Goal: Find specific page/section: Find specific page/section

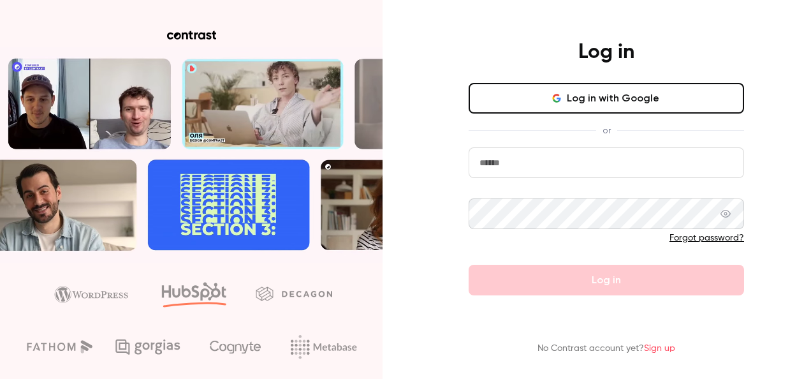
click at [527, 152] on input "email" at bounding box center [606, 162] width 275 height 31
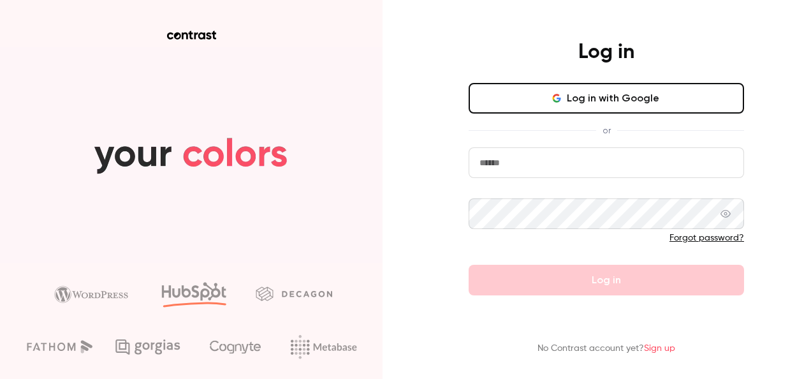
type input "**********"
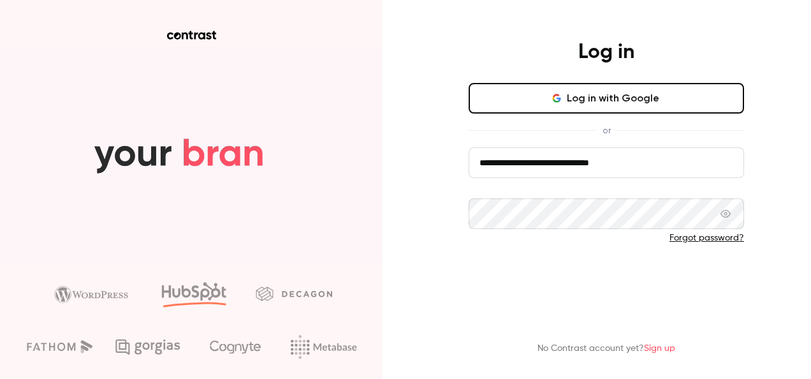
click at [579, 277] on button "Log in" at bounding box center [606, 280] width 275 height 31
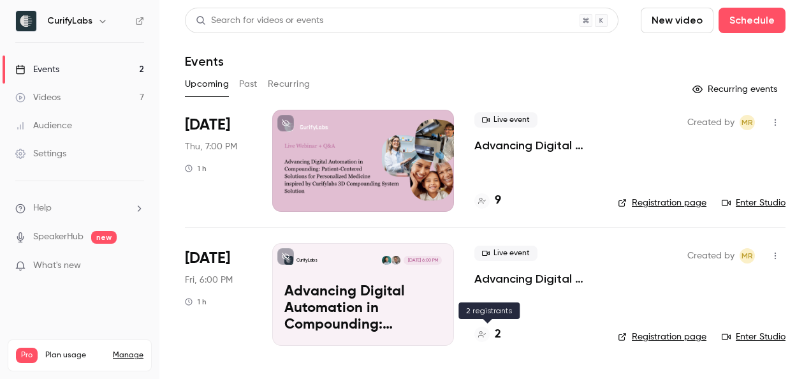
click at [481, 331] on icon at bounding box center [482, 334] width 8 height 8
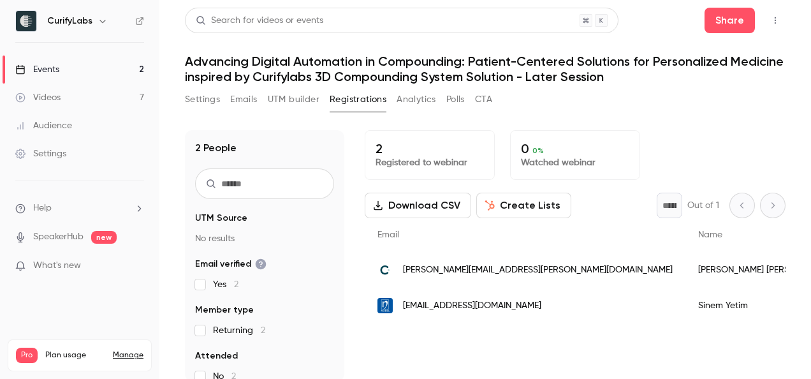
click at [500, 306] on span "[EMAIL_ADDRESS][DOMAIN_NAME]" at bounding box center [472, 305] width 138 height 13
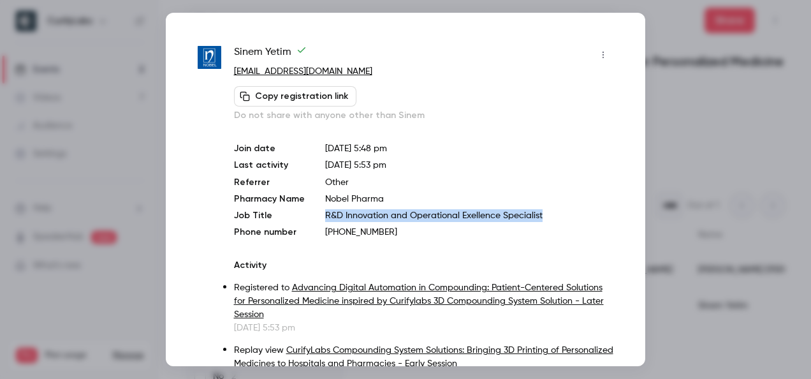
drag, startPoint x: 529, startPoint y: 216, endPoint x: 315, endPoint y: 217, distance: 214.2
click at [315, 217] on div "Join date [DATE] 5:48 pm Last activity [DATE] 5:53 pm Referrer Other Pharmacy N…" at bounding box center [423, 190] width 379 height 96
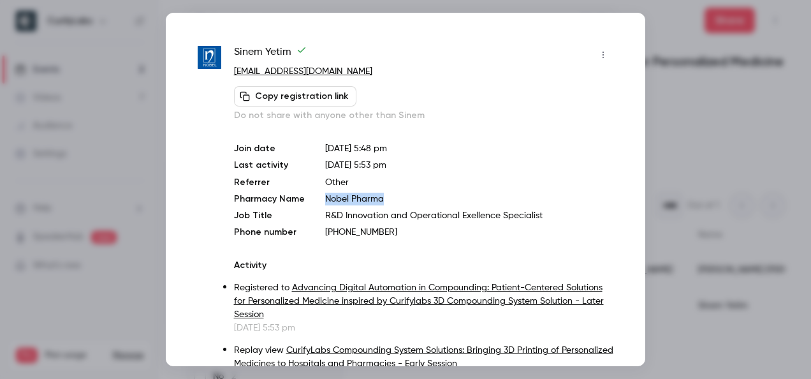
drag, startPoint x: 315, startPoint y: 217, endPoint x: 317, endPoint y: 206, distance: 11.6
click at [317, 206] on div "Join date [DATE] 5:48 pm Last activity [DATE] 5:53 pm Referrer Other Pharmacy N…" at bounding box center [423, 190] width 379 height 96
copy p "Nobel Pharma"
click at [660, 164] on div at bounding box center [405, 189] width 811 height 379
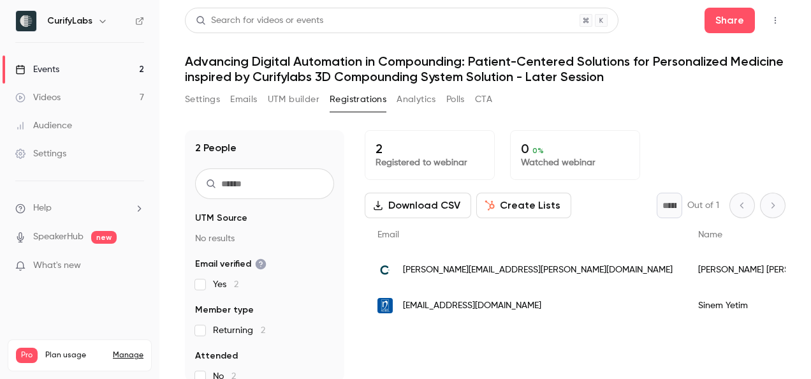
scroll to position [10, 0]
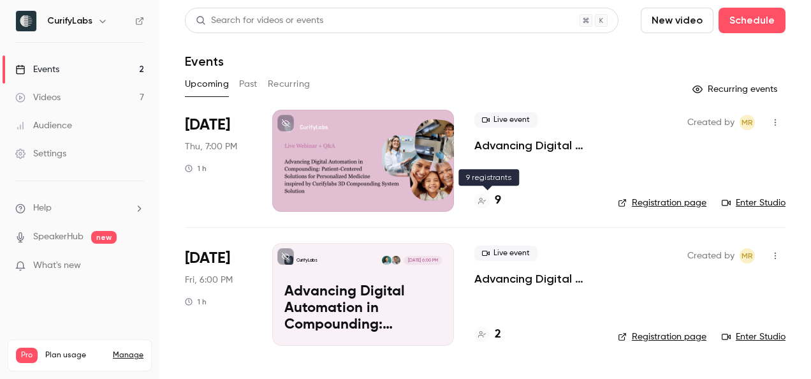
click at [488, 195] on div "9" at bounding box center [487, 200] width 27 height 17
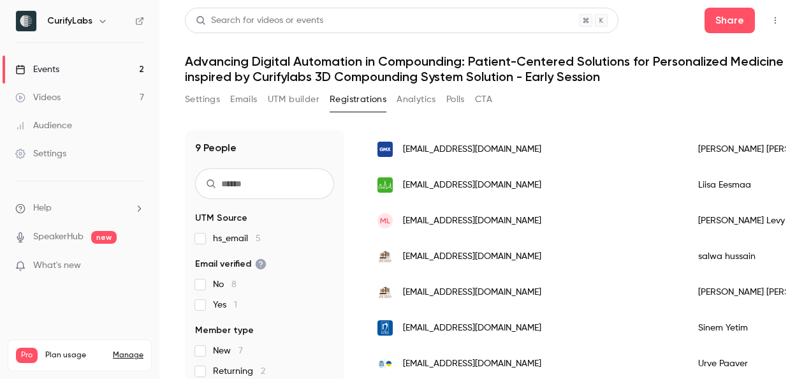
scroll to position [10, 0]
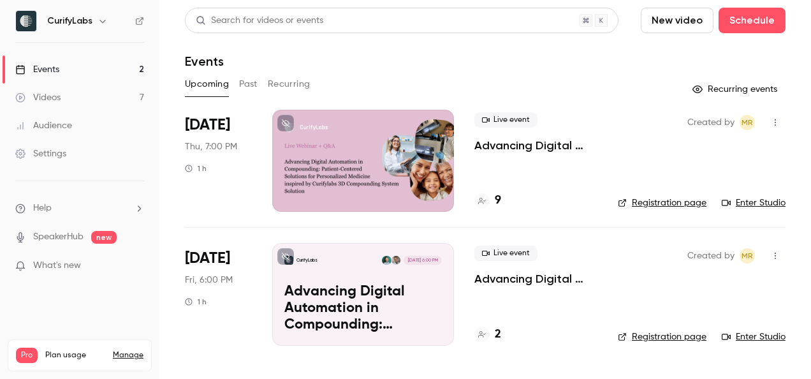
click at [497, 152] on p "Advancing Digital Automation in Compounding: Patient-Centered Solutions for Per…" at bounding box center [535, 145] width 123 height 15
